Goal: Information Seeking & Learning: Check status

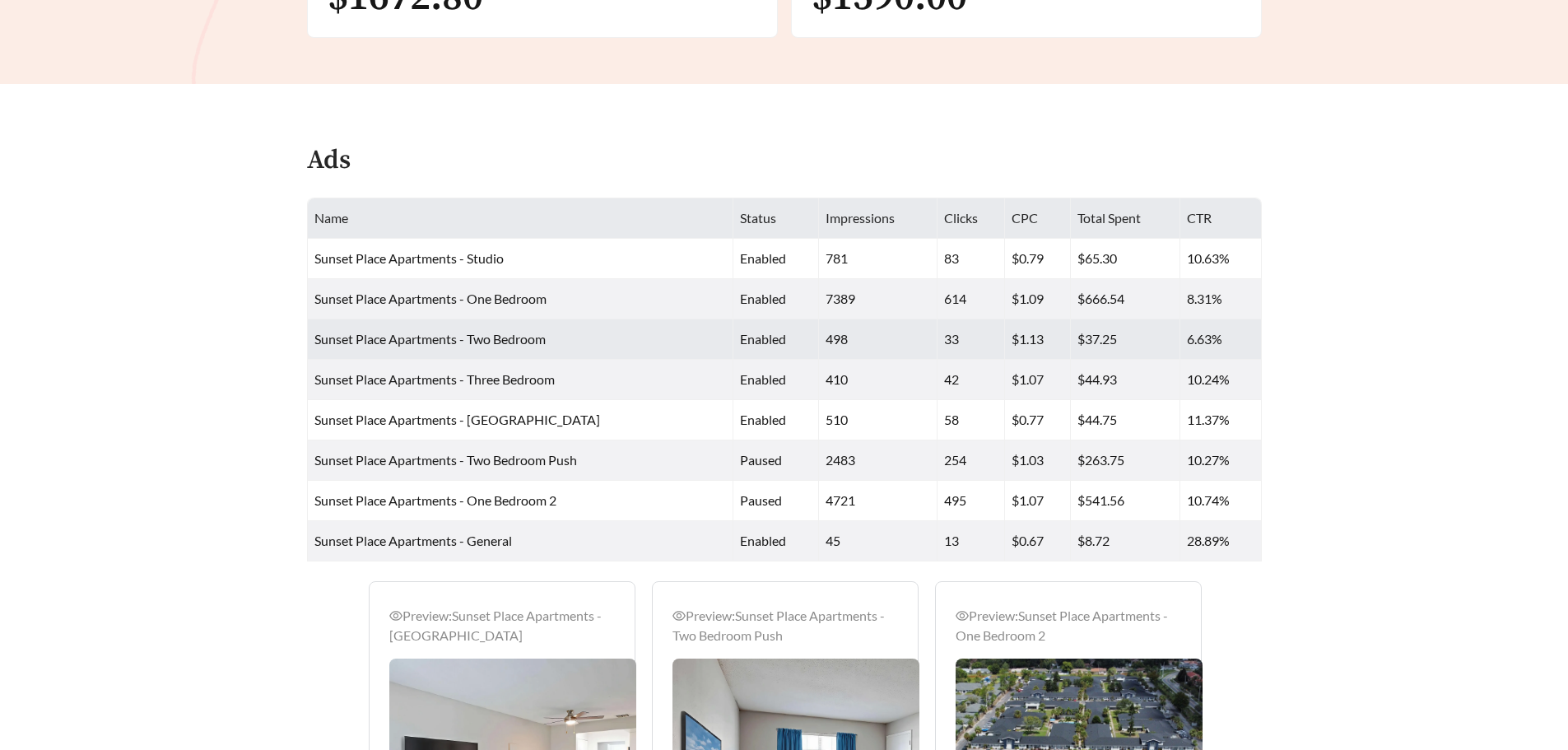
scroll to position [627, 0]
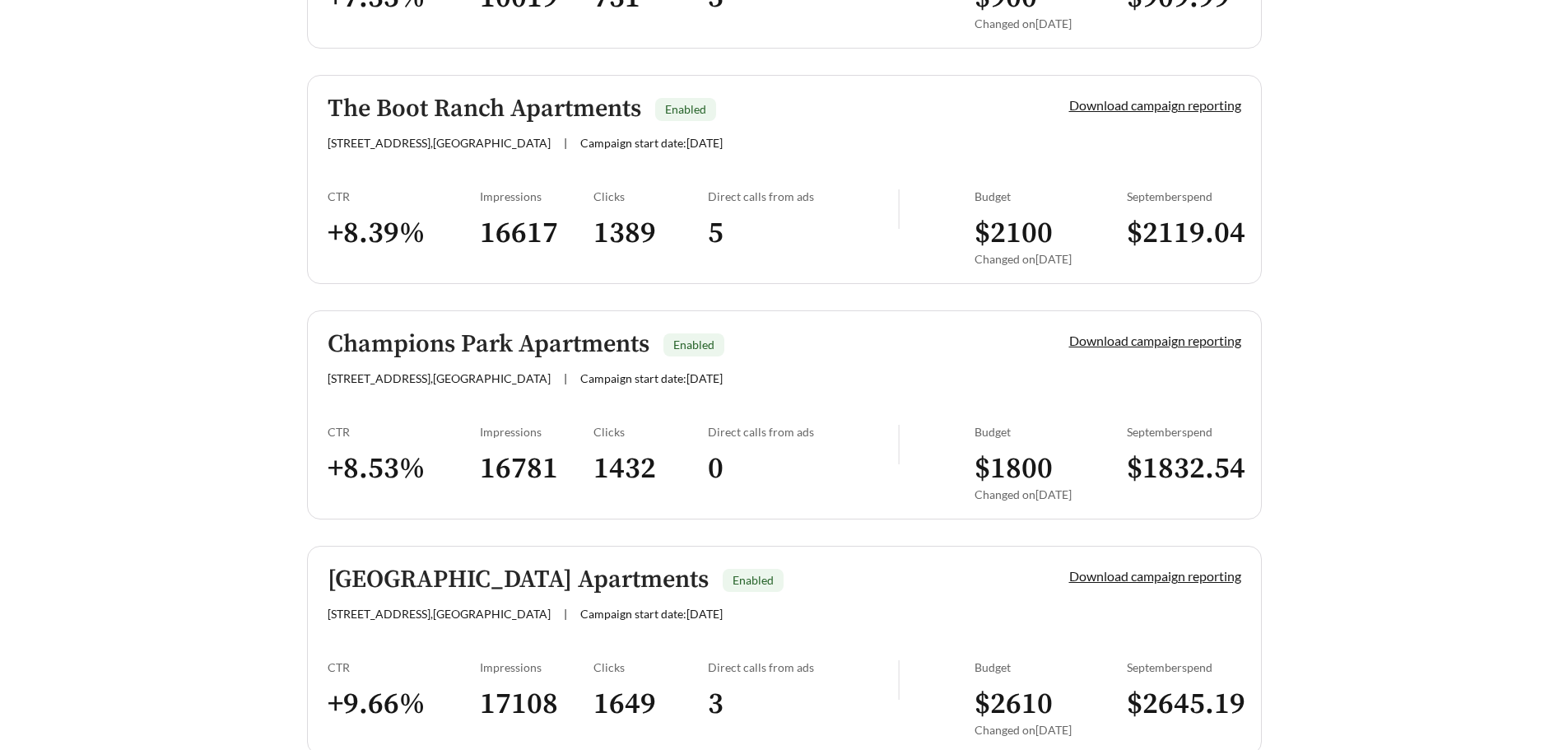
scroll to position [2964, 0]
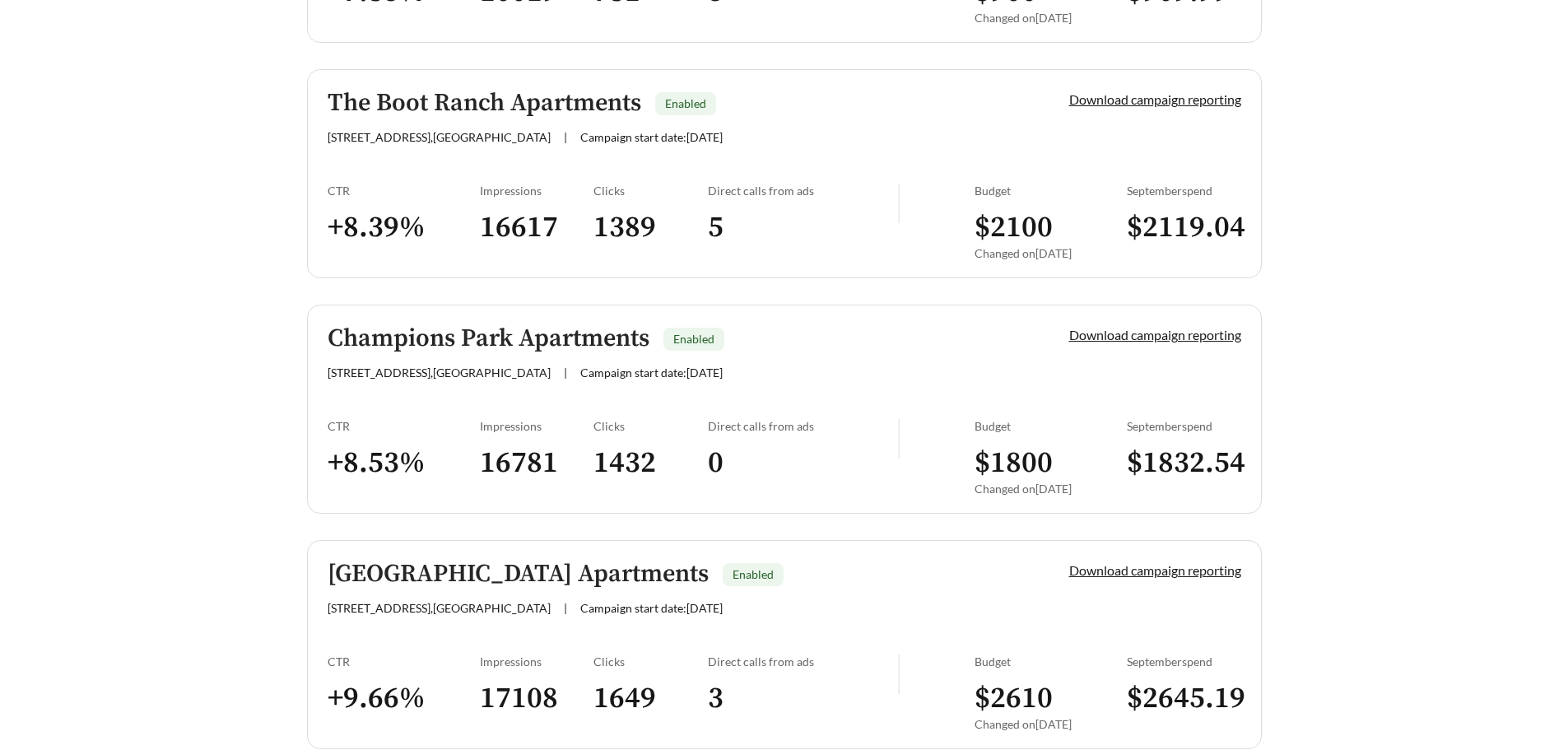
click at [483, 139] on div "[STREET_ADDRESS] | Campaign start date: [DATE]" at bounding box center [670, 137] width 685 height 14
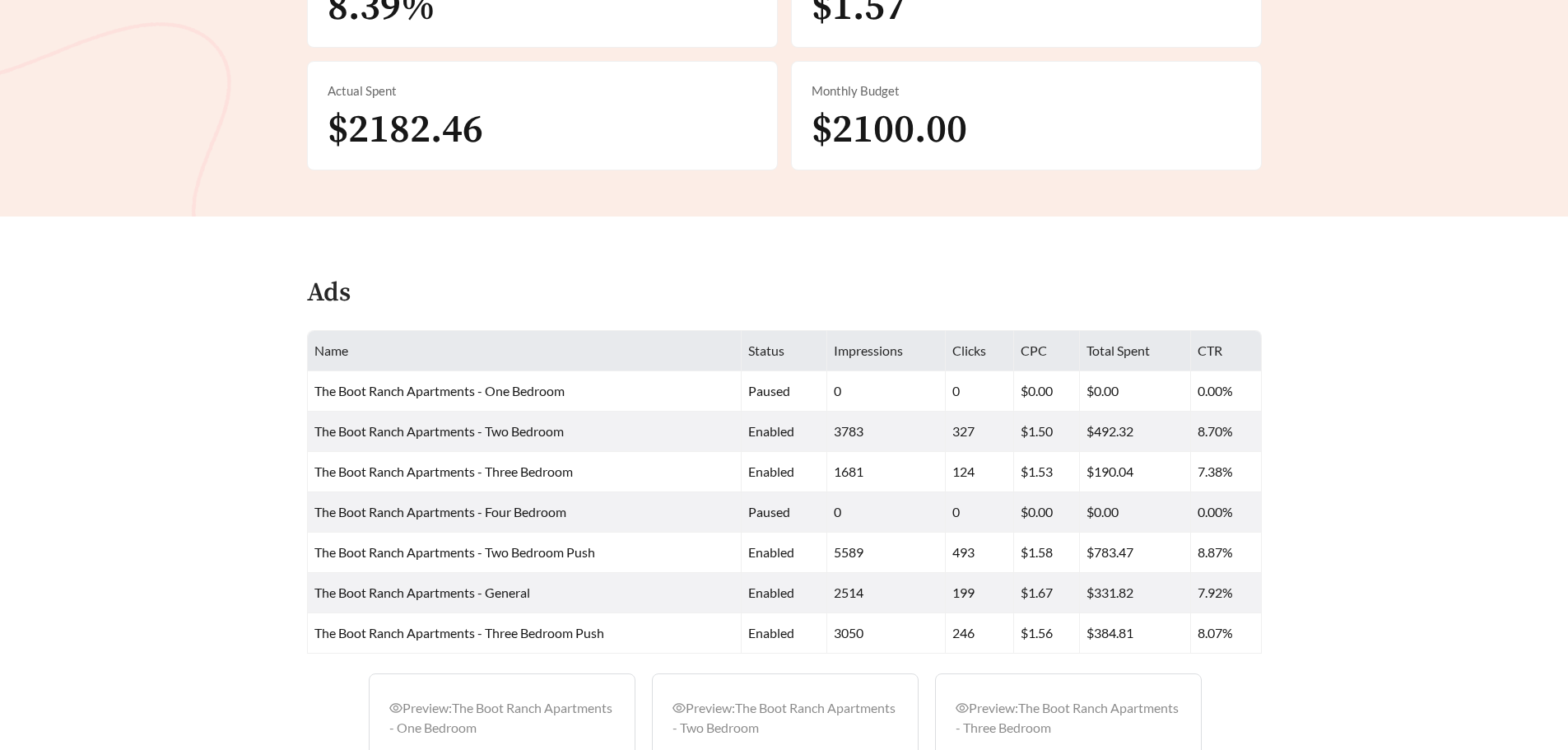
scroll to position [658, 0]
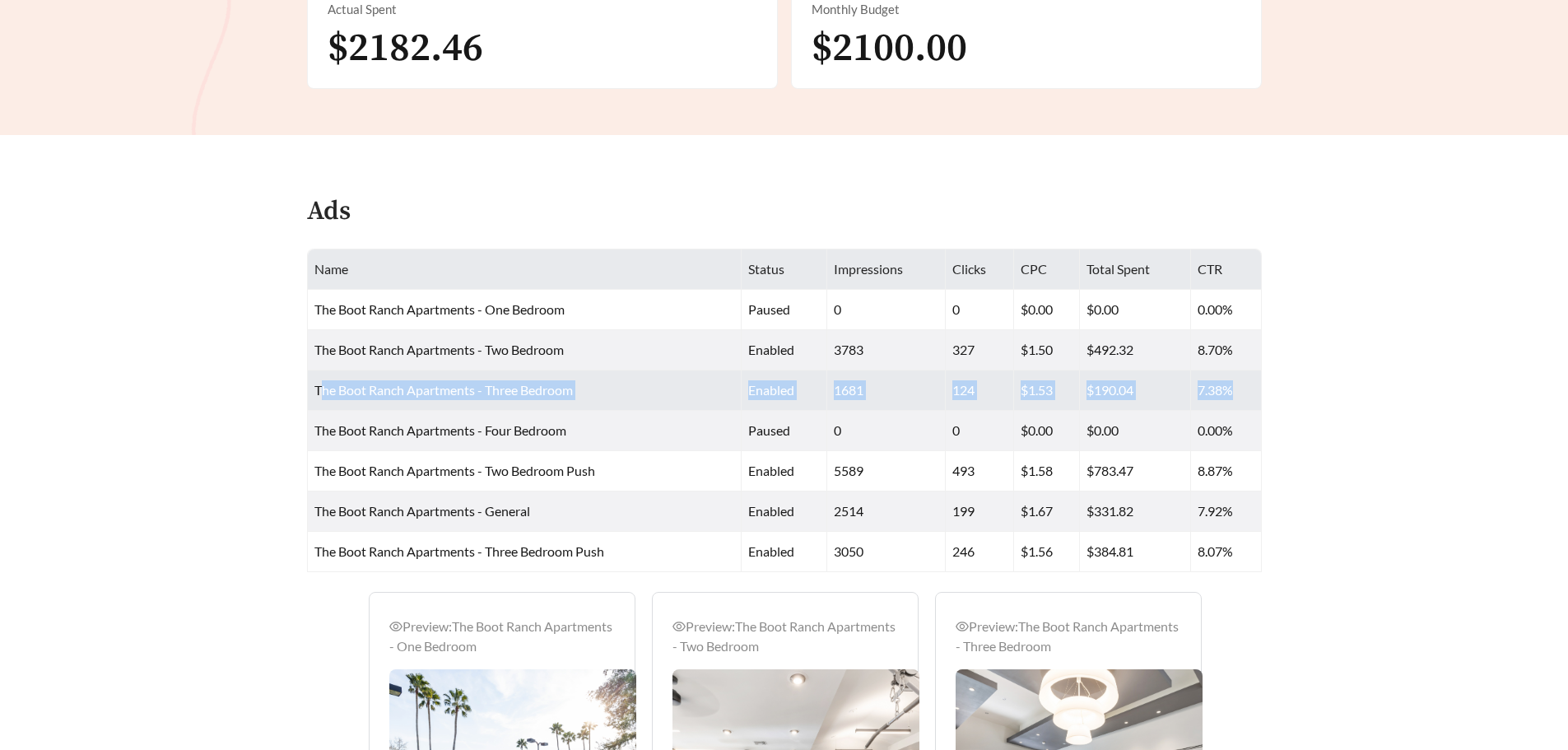
drag, startPoint x: 325, startPoint y: 384, endPoint x: 1261, endPoint y: 381, distance: 936.0
click at [1261, 381] on tr "The Boot Ranch Apartments - Three Bedroom enabled 1681 124 $1.53 $190.04 7.38%" at bounding box center [784, 390] width 954 height 40
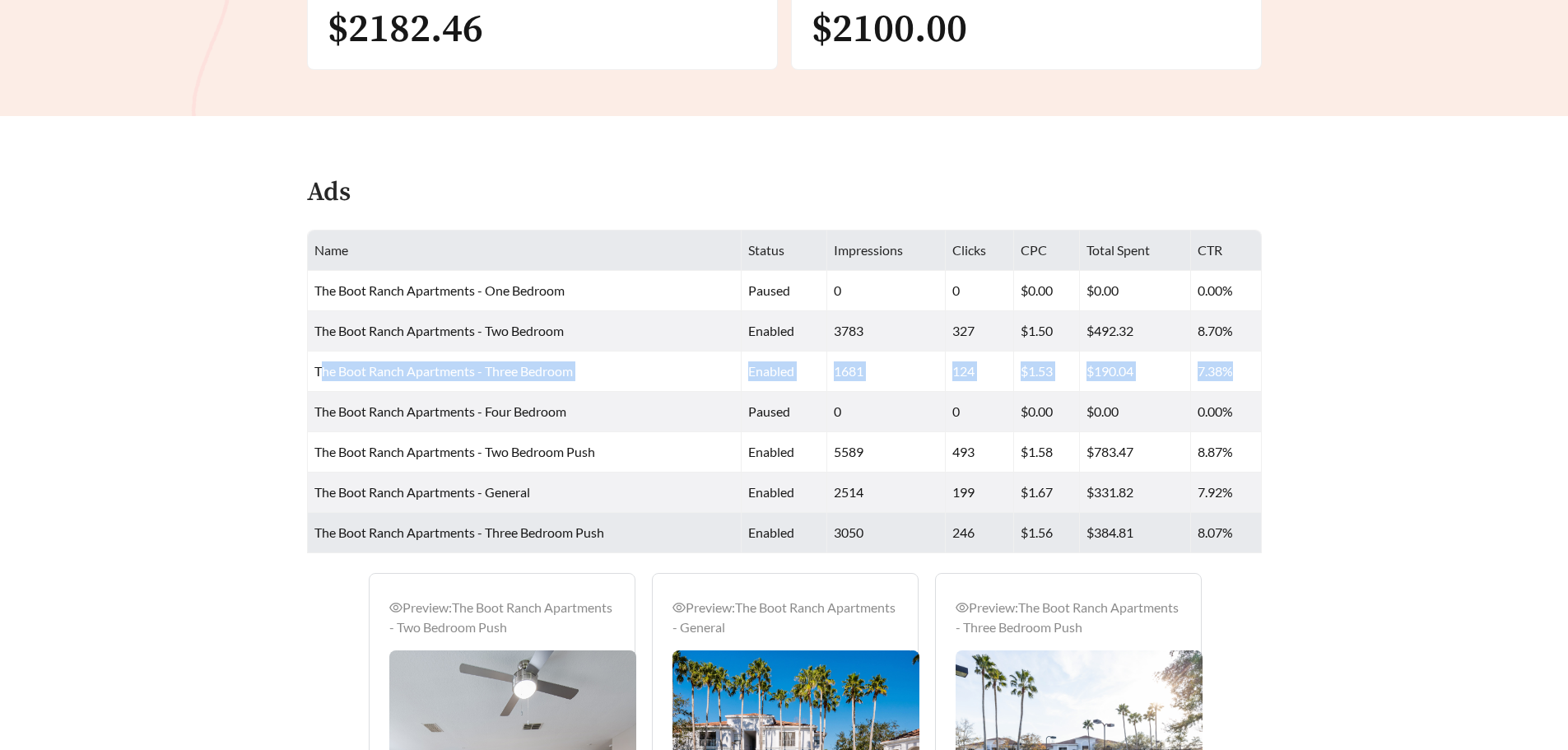
scroll to position [678, 0]
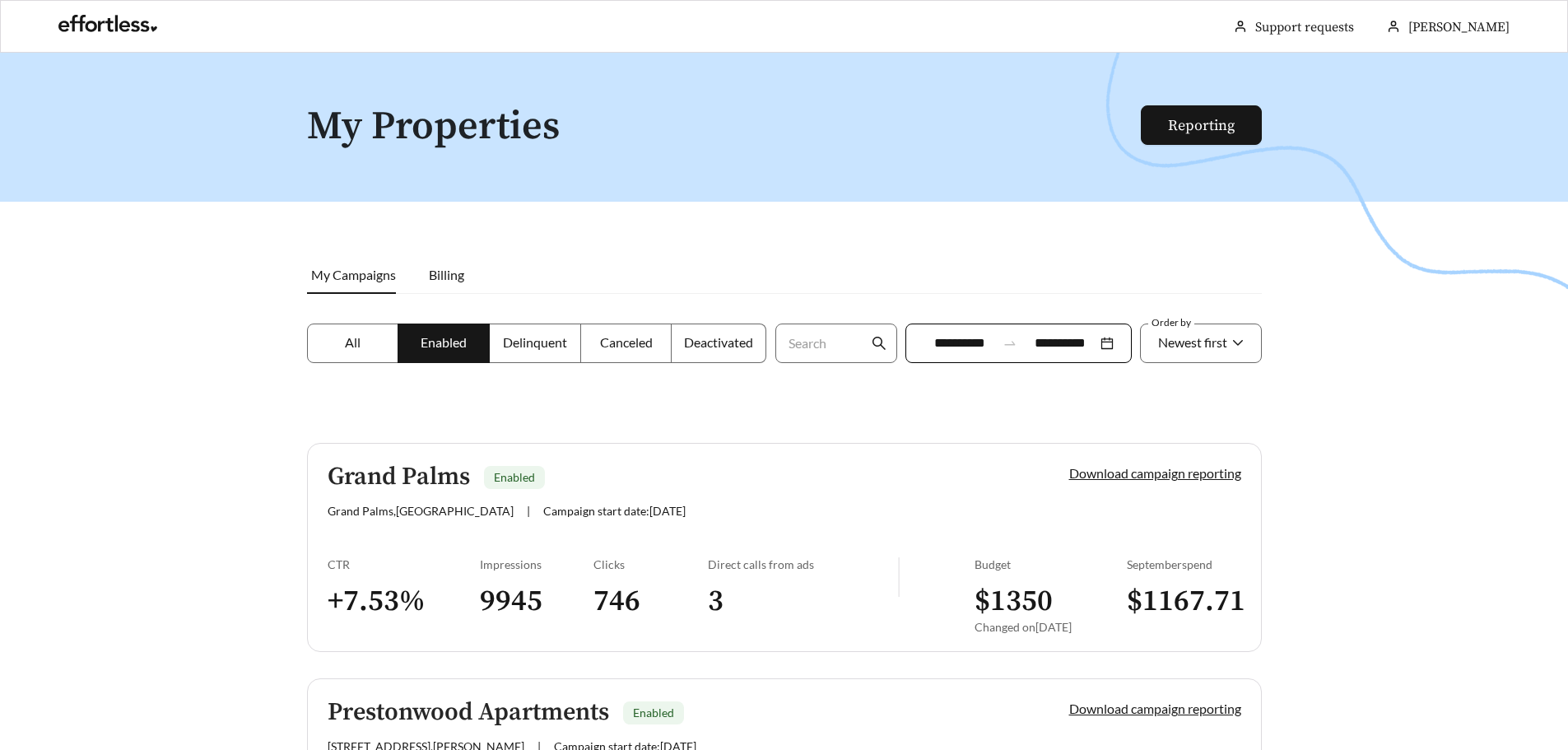
scroll to position [809, 0]
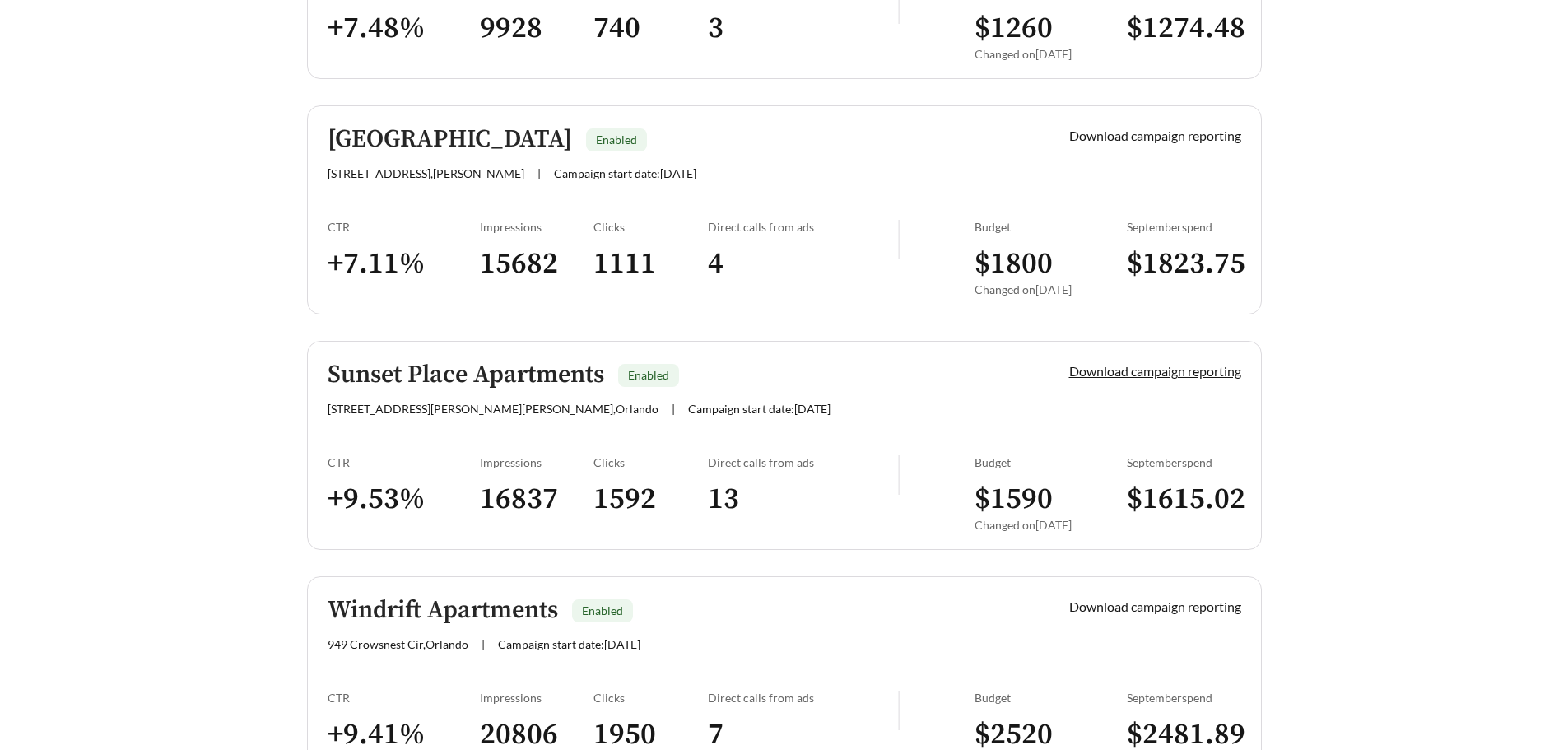
click at [356, 387] on h5 "Sunset Place Apartments" at bounding box center [465, 375] width 276 height 27
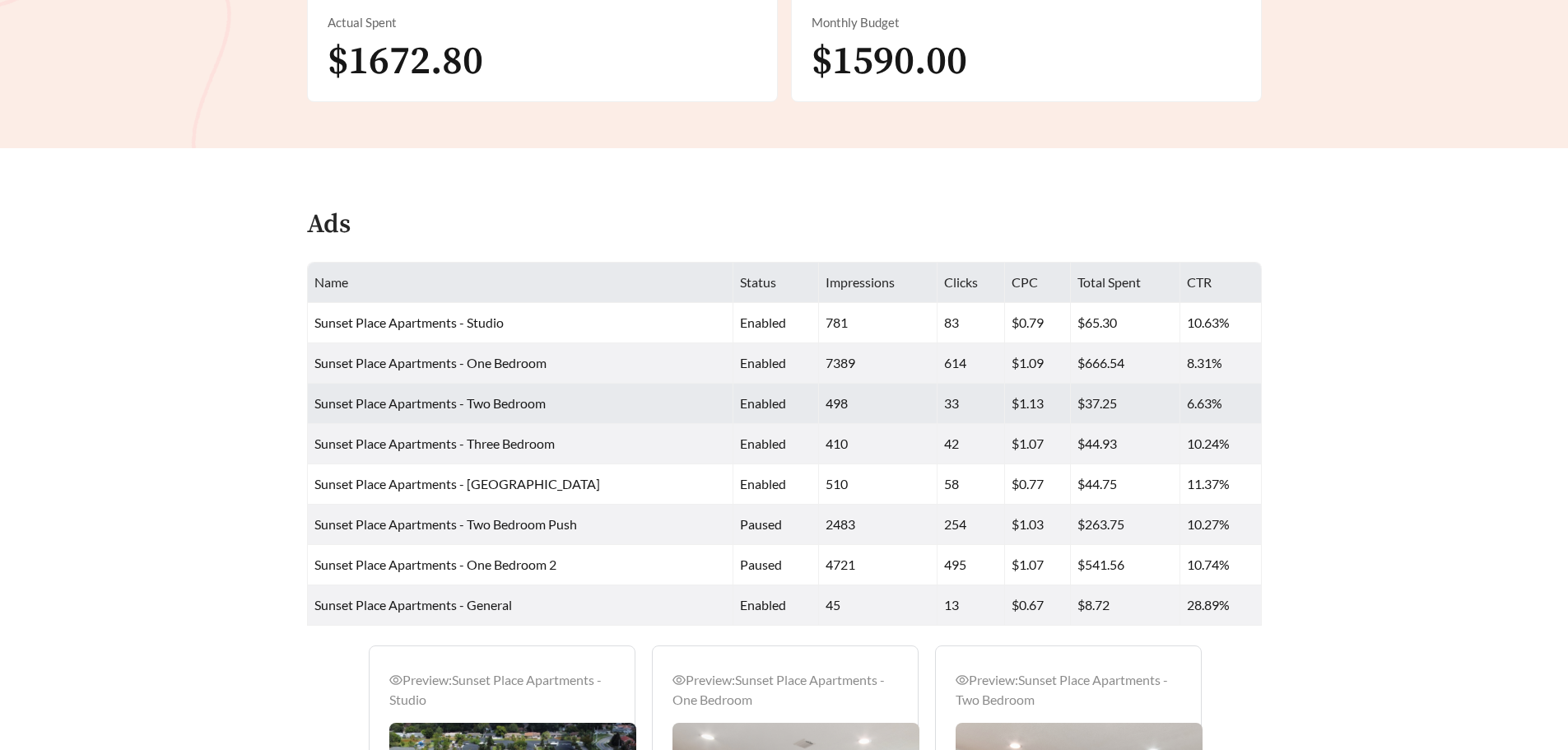
scroll to position [741, 0]
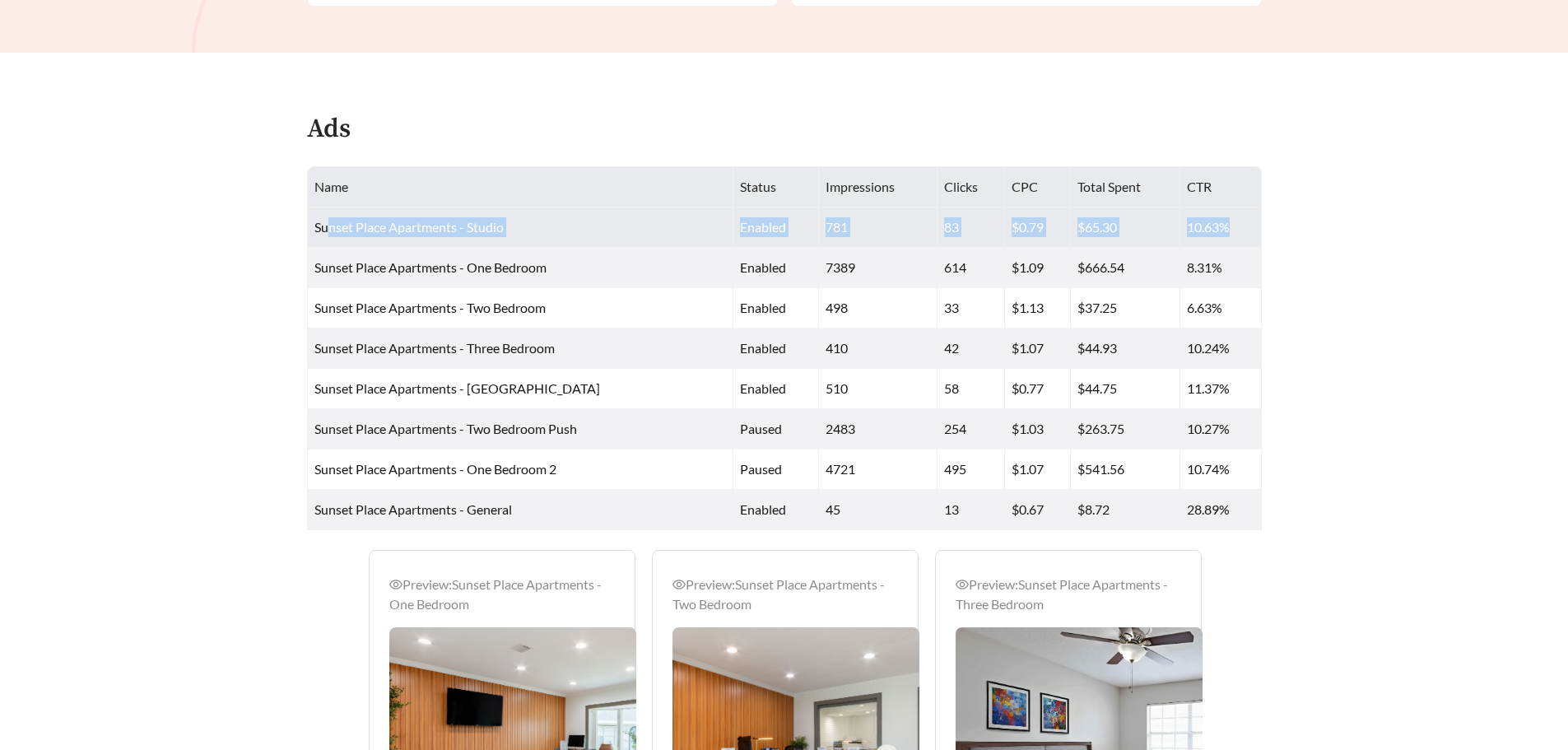
drag, startPoint x: 441, startPoint y: 232, endPoint x: 1227, endPoint y: 238, distance: 786.0
click at [1227, 238] on tr "Sunset Place Apartments - Studio enabled 781 83 $0.79 $65.30 10.63%" at bounding box center [784, 227] width 954 height 40
